Goal: Information Seeking & Learning: Check status

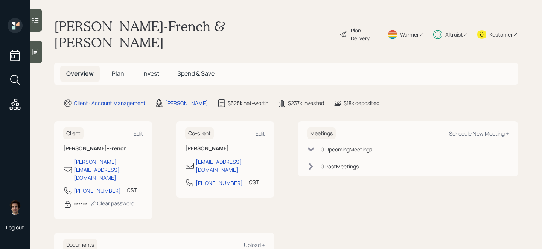
click at [153, 69] on span "Invest" at bounding box center [150, 73] width 17 height 8
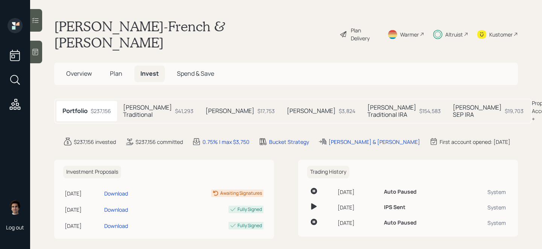
click at [390, 101] on div "[PERSON_NAME] Traditional IRA $154,583" at bounding box center [403, 111] width 85 height 20
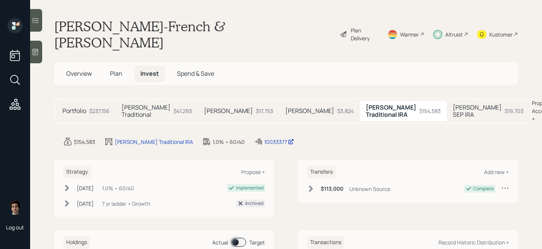
click at [455, 110] on main "[PERSON_NAME]-French & [PERSON_NAME] Plan Delivery Warmer Altruist Kustomer Ove…" at bounding box center [286, 124] width 512 height 249
click at [447, 101] on div "[PERSON_NAME] SEP IRA $19,703" at bounding box center [488, 111] width 83 height 20
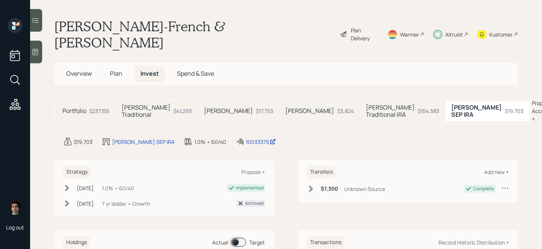
click at [366, 104] on h5 "[PERSON_NAME] Traditional IRA" at bounding box center [390, 111] width 49 height 14
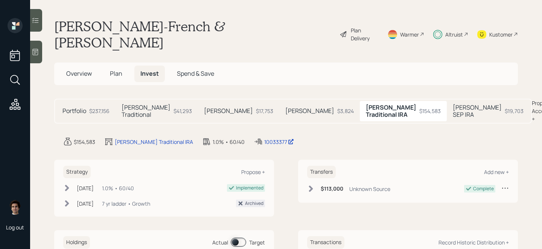
click at [285, 107] on h5 "[PERSON_NAME]" at bounding box center [309, 110] width 49 height 7
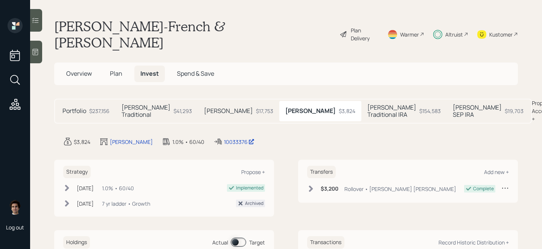
click at [367, 104] on h5 "[PERSON_NAME] Traditional IRA" at bounding box center [391, 111] width 49 height 14
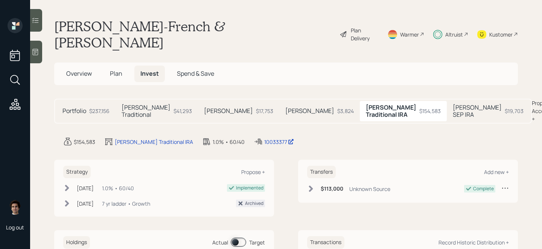
click at [285, 107] on h5 "[PERSON_NAME]" at bounding box center [309, 110] width 49 height 7
